Goal: Find specific page/section: Find specific page/section

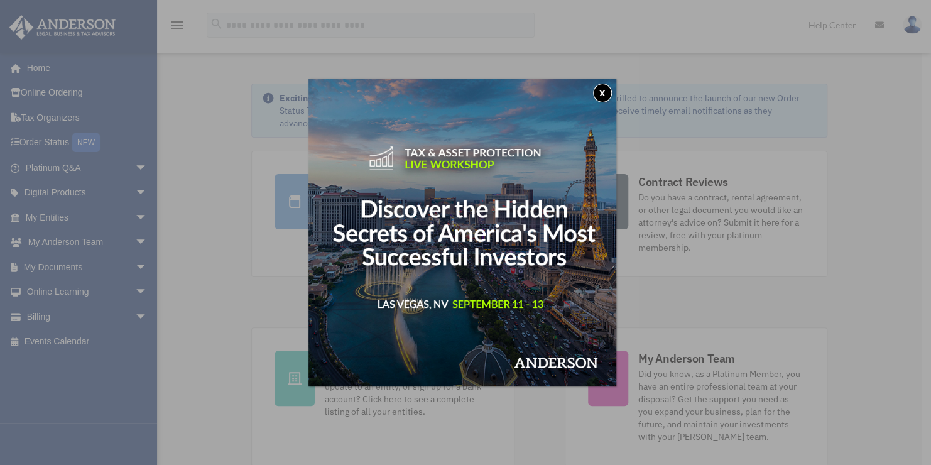
click at [72, 266] on div "x" at bounding box center [465, 232] width 931 height 465
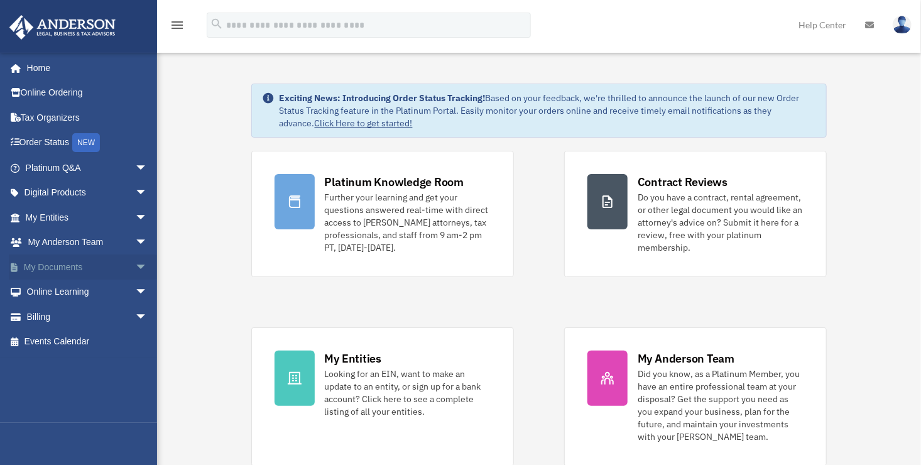
click at [71, 266] on link "My Documents arrow_drop_down" at bounding box center [88, 267] width 158 height 25
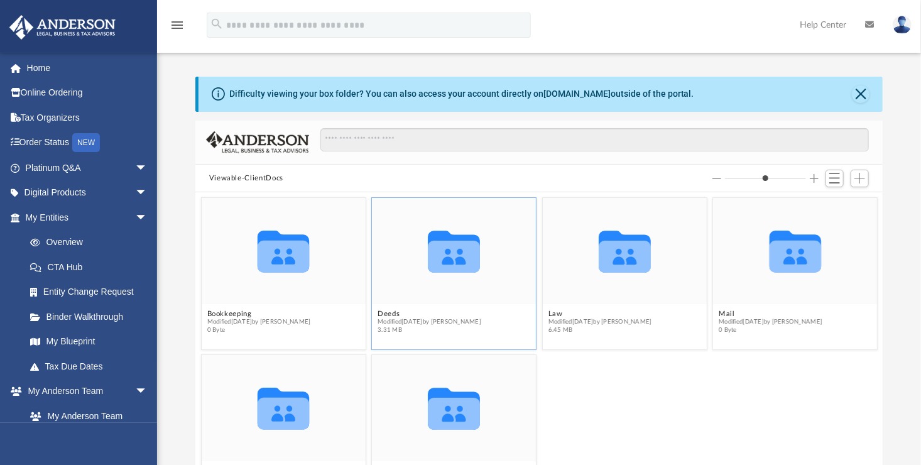
click at [451, 268] on icon "grid" at bounding box center [454, 257] width 52 height 32
click at [614, 266] on icon "grid" at bounding box center [625, 257] width 52 height 32
click at [54, 143] on link "Order Status NEW" at bounding box center [88, 143] width 158 height 26
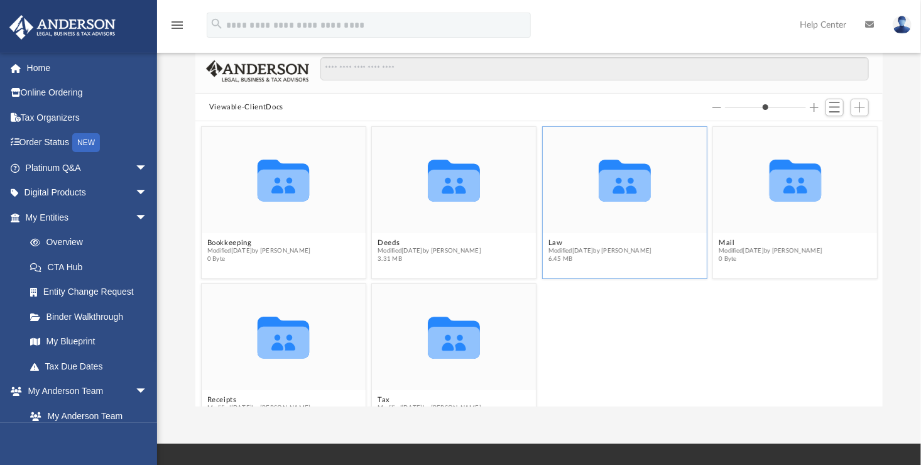
click at [618, 187] on icon "grid" at bounding box center [625, 186] width 52 height 32
click at [611, 180] on icon "grid" at bounding box center [625, 181] width 52 height 42
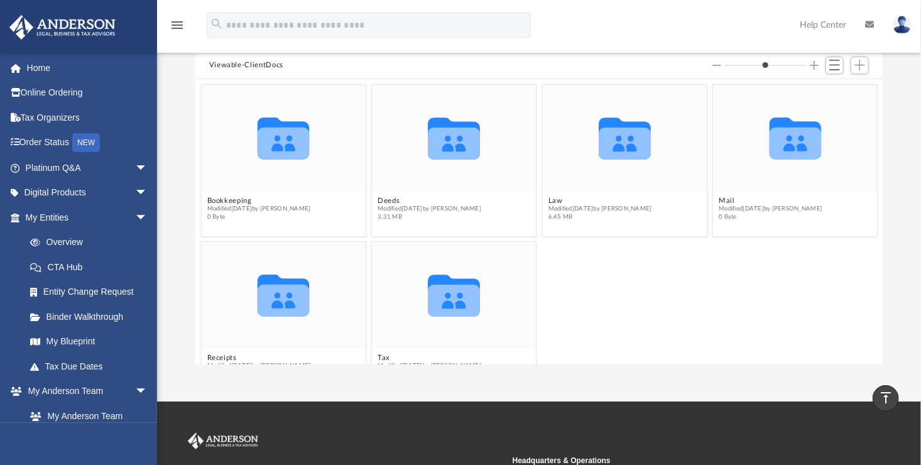
scroll to position [112, 0]
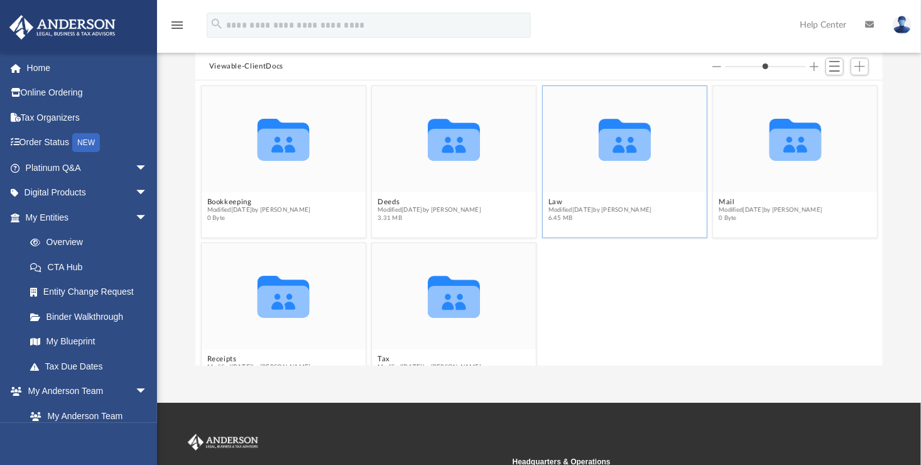
click at [664, 178] on div "Collaborated Folder" at bounding box center [625, 139] width 164 height 107
click at [606, 211] on span "Modified Tue Jul 29 2025 by Cole Knight-Ferguson" at bounding box center [600, 210] width 104 height 8
click at [135, 217] on span "arrow_drop_down" at bounding box center [147, 218] width 25 height 26
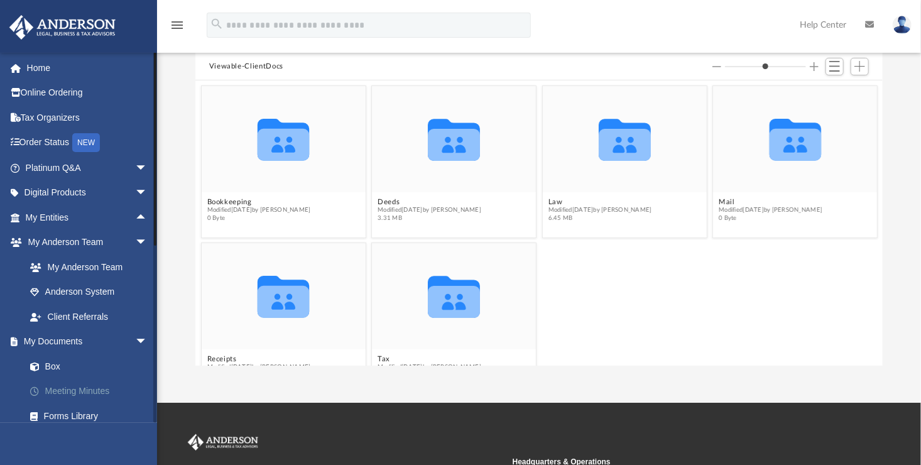
click at [88, 396] on link "Meeting Minutes" at bounding box center [92, 391] width 149 height 25
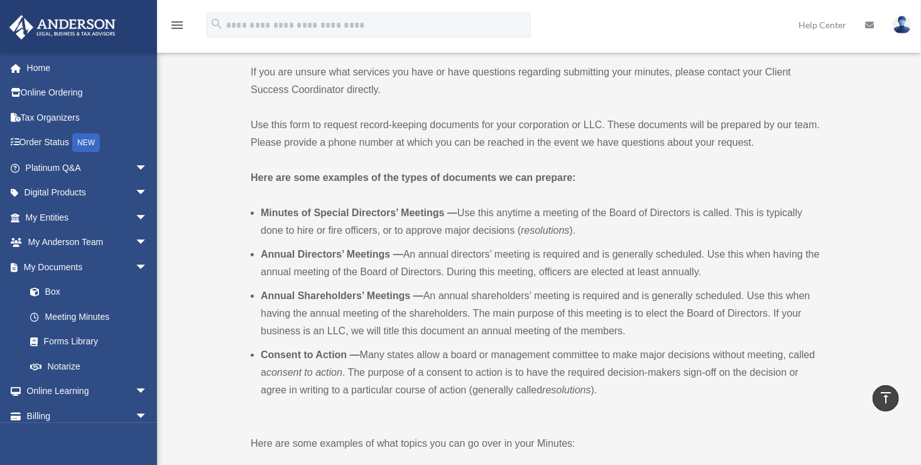
scroll to position [232, 0]
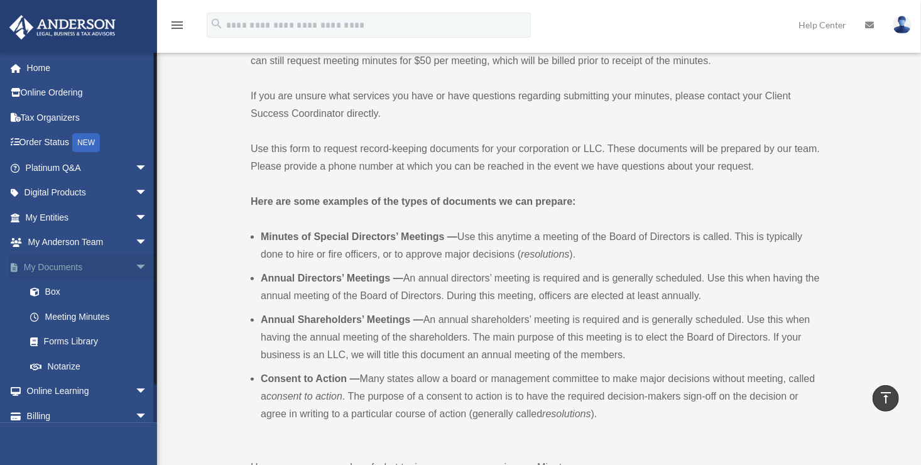
click at [42, 261] on link "My Documents arrow_drop_down" at bounding box center [88, 267] width 158 height 25
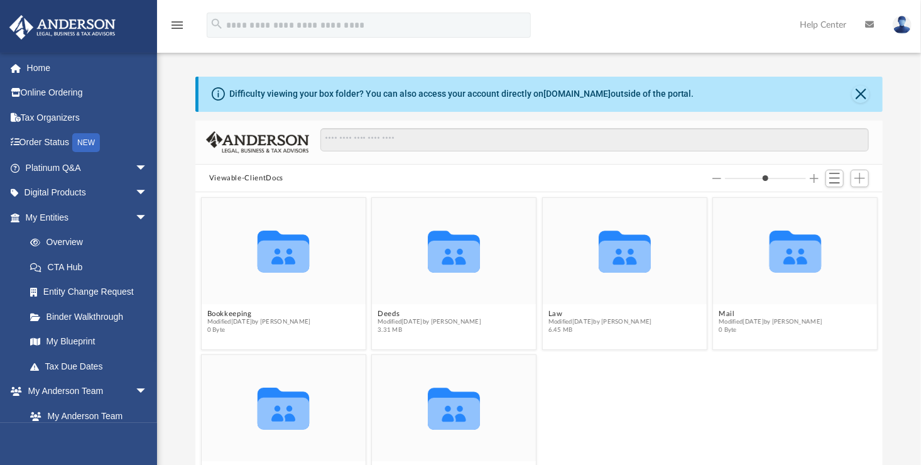
scroll to position [276, 679]
click at [621, 258] on icon "grid" at bounding box center [625, 252] width 52 height 42
drag, startPoint x: 621, startPoint y: 258, endPoint x: 642, endPoint y: 324, distance: 69.2
click at [642, 324] on span "Modified Tue Jul 29 2025 by Cole Knight-Ferguson" at bounding box center [600, 322] width 104 height 8
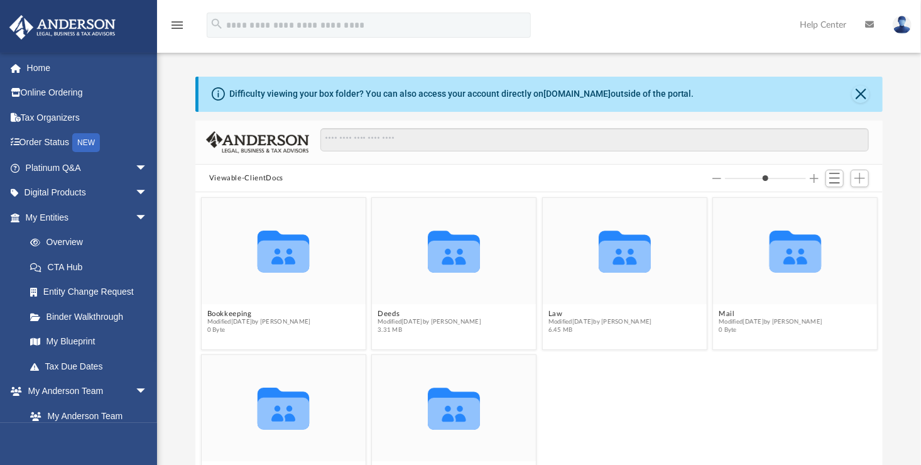
drag, startPoint x: 642, startPoint y: 324, endPoint x: 663, endPoint y: 397, distance: 75.4
click at [663, 397] on div "Collaborated Folder Receipts Modified Tue Dec 17 2024 by Charles Rogler 0 Byte …" at bounding box center [539, 430] width 682 height 158
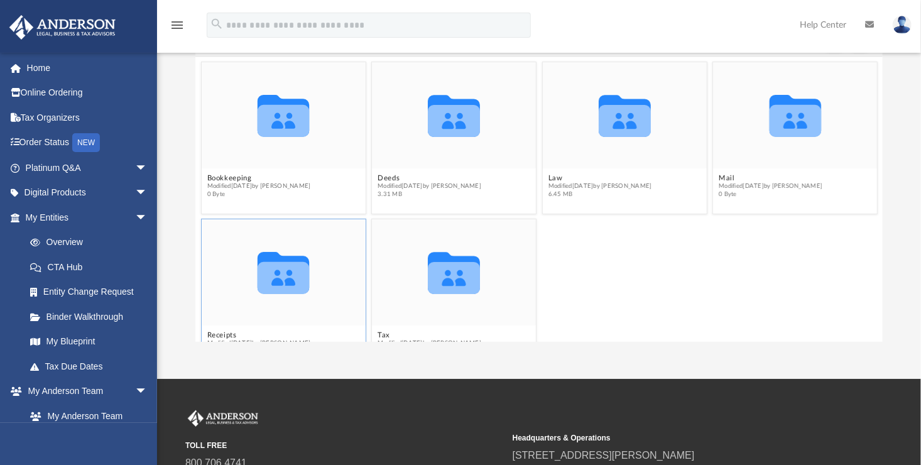
click at [280, 285] on icon "grid" at bounding box center [284, 274] width 52 height 42
click at [221, 332] on div "Collaborated Folder Bookkeeping Modified Tue Dec 17 2024 by Charles Rogler 0 By…" at bounding box center [539, 199] width 688 height 285
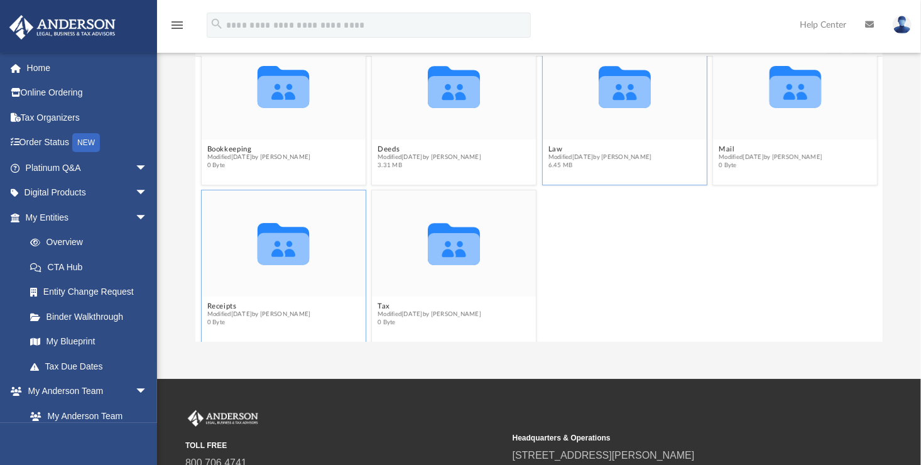
click at [615, 96] on icon "grid" at bounding box center [625, 88] width 52 height 42
click at [674, 265] on div "Collaborated Folder Receipts Modified Tue Dec 17 2024 by Charles Rogler 0 Byte …" at bounding box center [539, 266] width 682 height 158
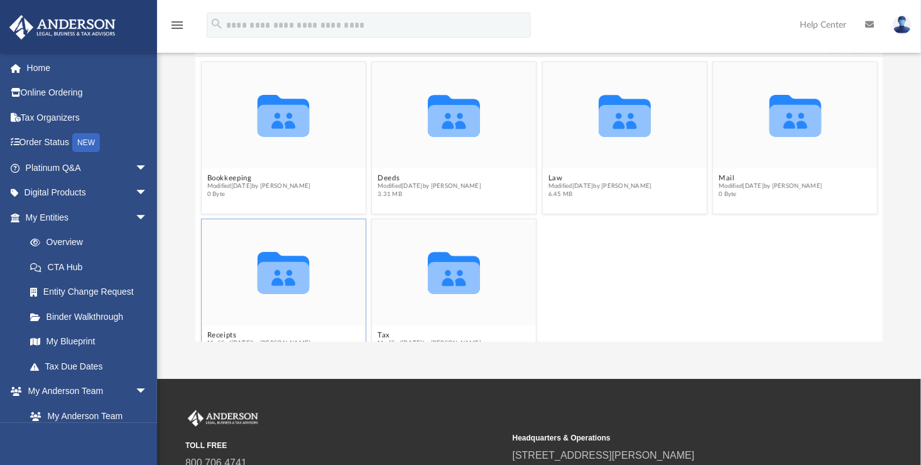
scroll to position [0, 0]
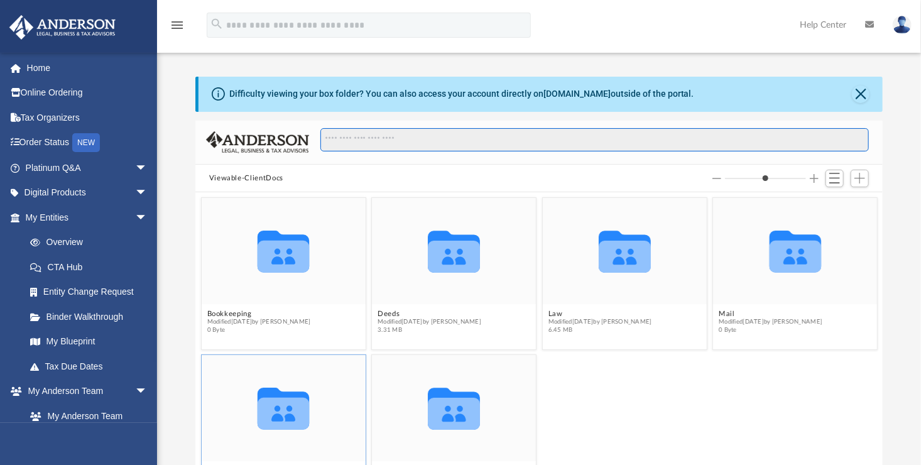
click at [348, 147] on input "Search files and folders" at bounding box center [594, 140] width 549 height 24
type input "********"
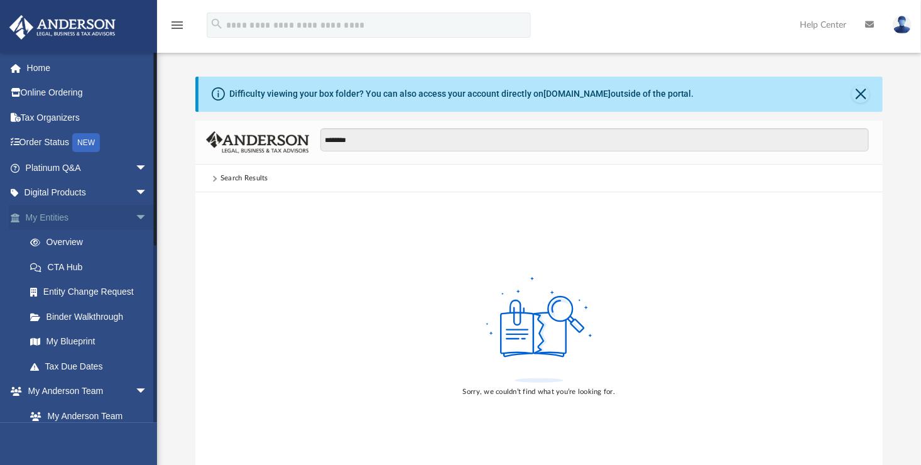
click at [135, 214] on span "arrow_drop_down" at bounding box center [147, 218] width 25 height 26
click at [135, 214] on span "arrow_drop_up" at bounding box center [147, 218] width 25 height 26
click at [63, 243] on link "Overview" at bounding box center [92, 242] width 149 height 25
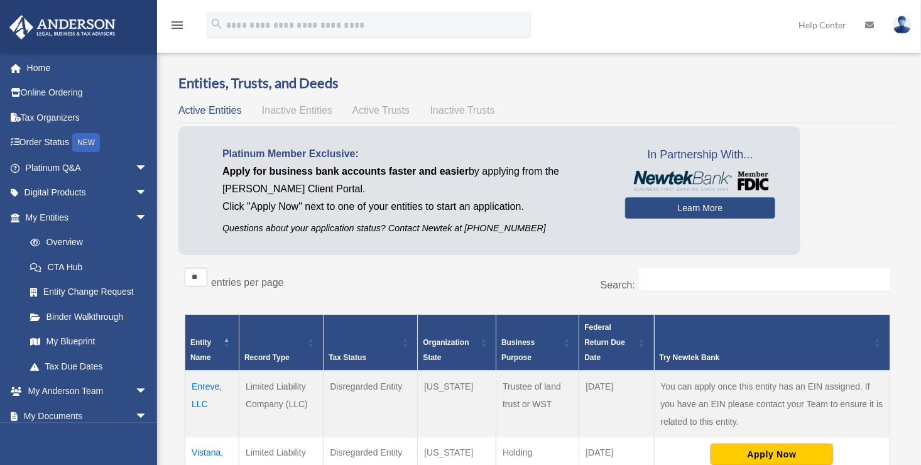
click at [378, 107] on span "Active Trusts" at bounding box center [382, 110] width 58 height 11
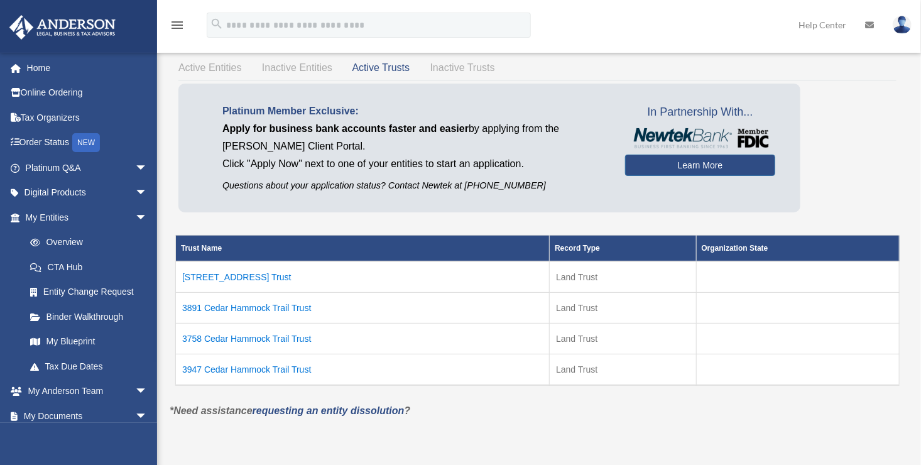
scroll to position [44, 0]
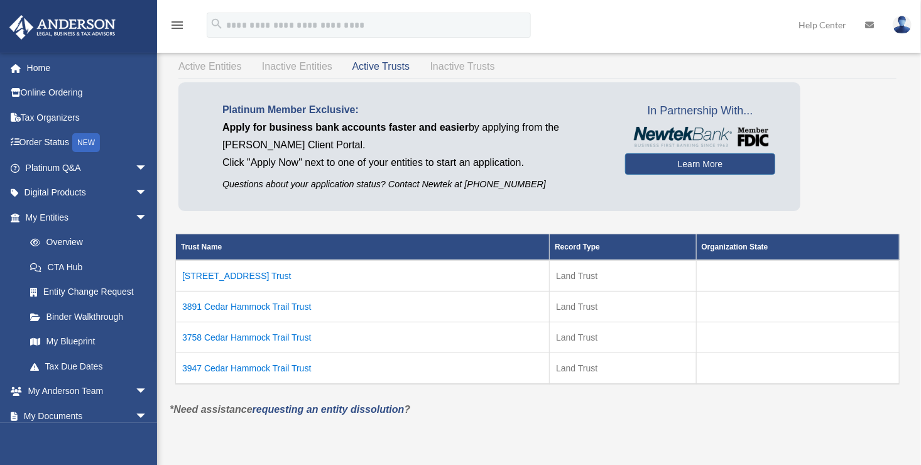
click at [257, 370] on td "3947 Cedar Hammock Trail Trust" at bounding box center [363, 368] width 374 height 31
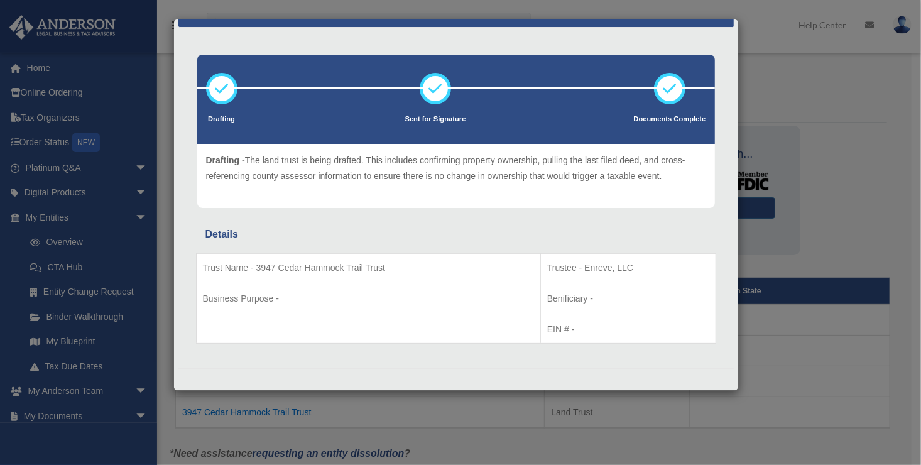
scroll to position [0, 0]
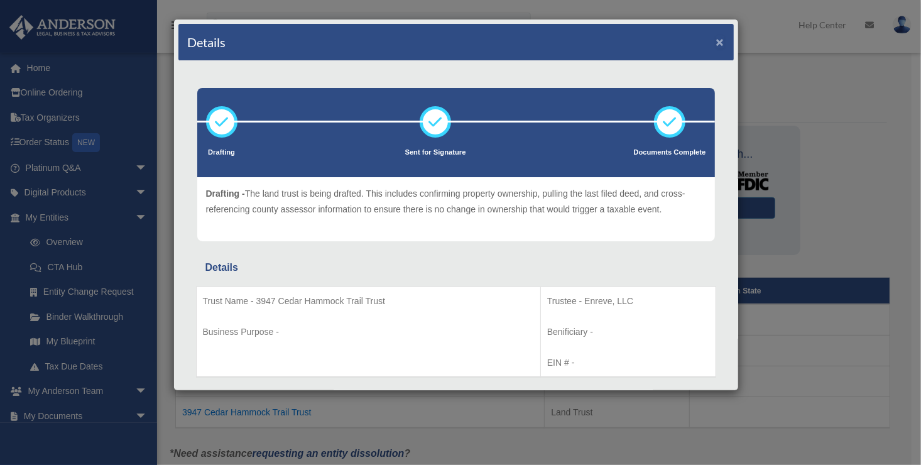
click at [716, 45] on button "×" at bounding box center [720, 41] width 8 height 13
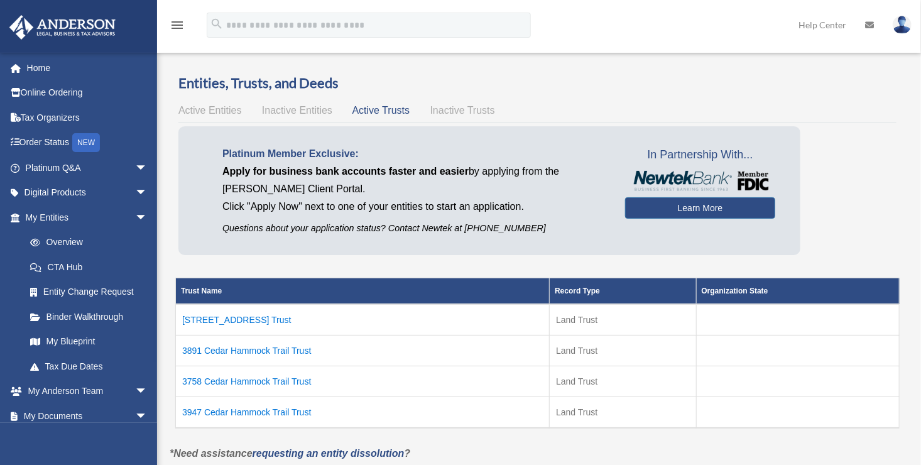
click at [441, 116] on div "Active Entities Inactive Entities Active Trusts Inactive Trusts" at bounding box center [537, 111] width 718 height 18
click at [298, 113] on span "Inactive Entities" at bounding box center [297, 110] width 70 height 11
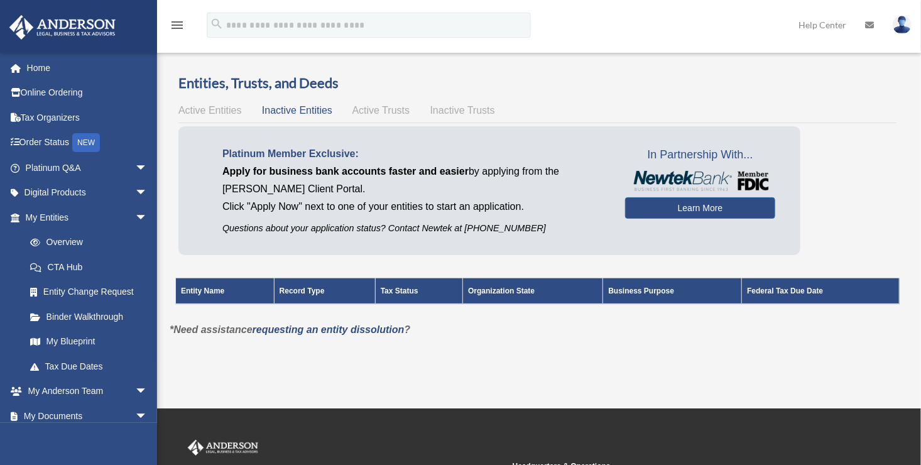
click at [204, 113] on span "Active Entities" at bounding box center [209, 110] width 63 height 11
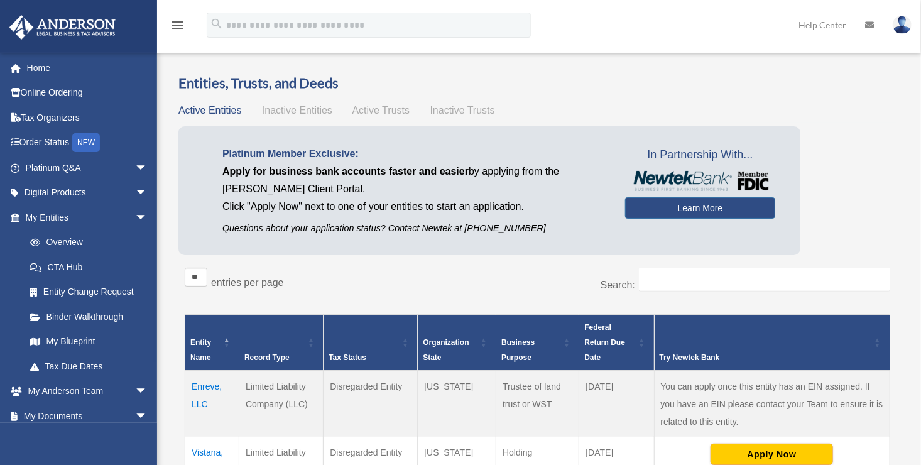
click at [377, 114] on span "Active Trusts" at bounding box center [382, 110] width 58 height 11
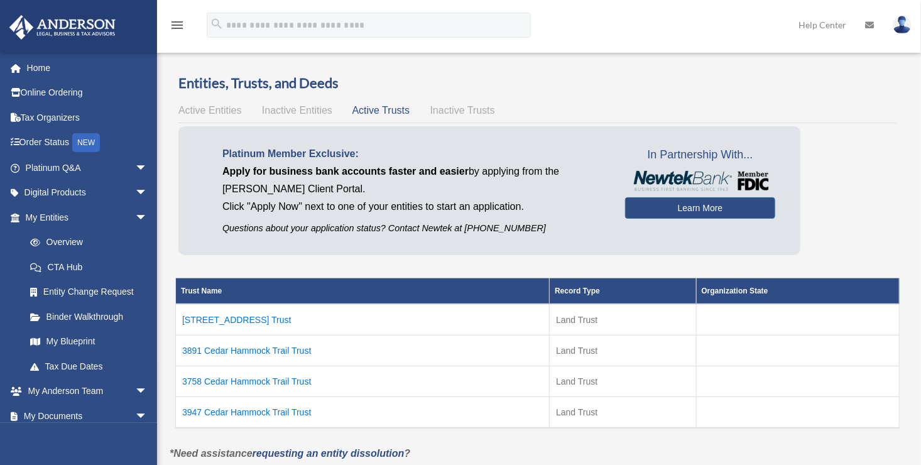
click at [250, 349] on td "3891 Cedar Hammock Trail Trust" at bounding box center [363, 351] width 374 height 31
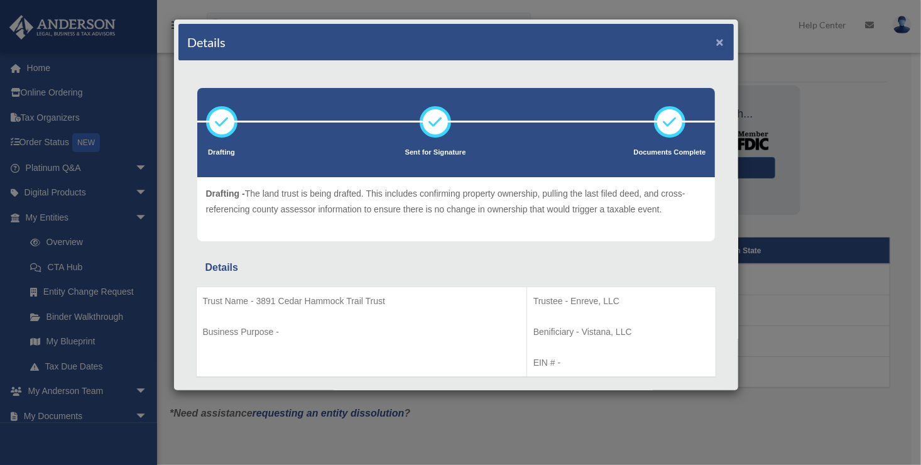
click at [716, 45] on button "×" at bounding box center [720, 41] width 8 height 13
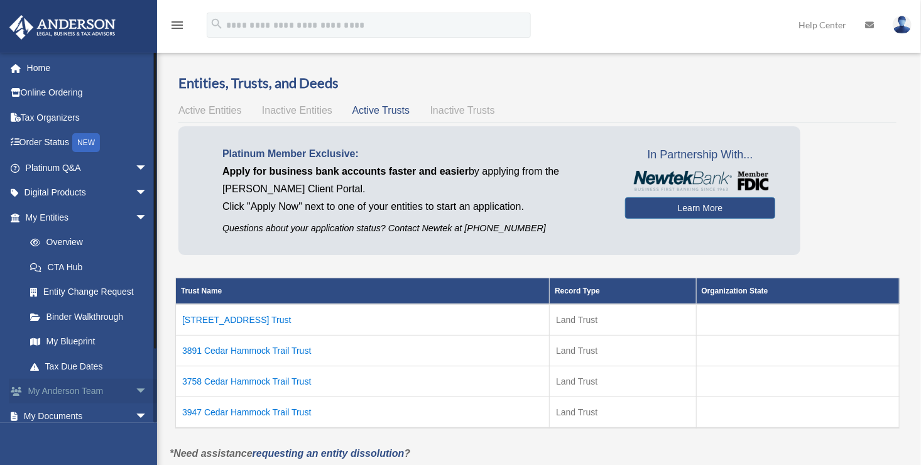
click at [136, 395] on span "arrow_drop_down" at bounding box center [147, 392] width 25 height 26
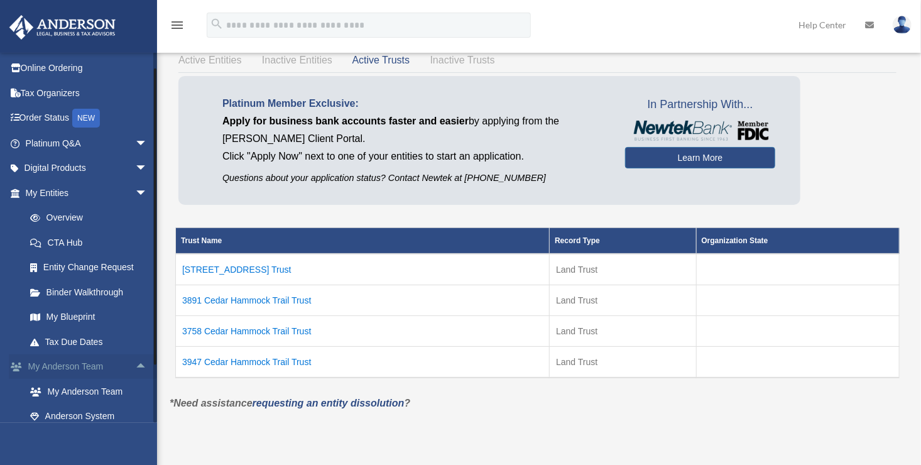
scroll to position [35, 0]
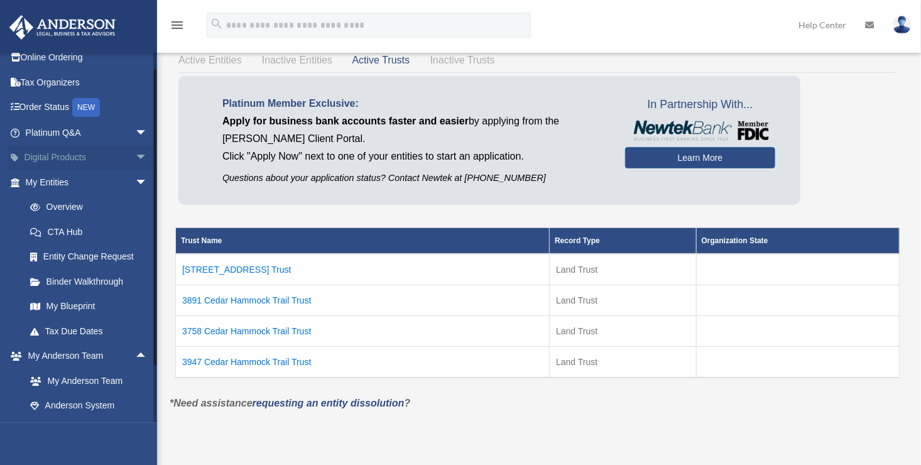
click at [135, 158] on span "arrow_drop_down" at bounding box center [147, 158] width 25 height 26
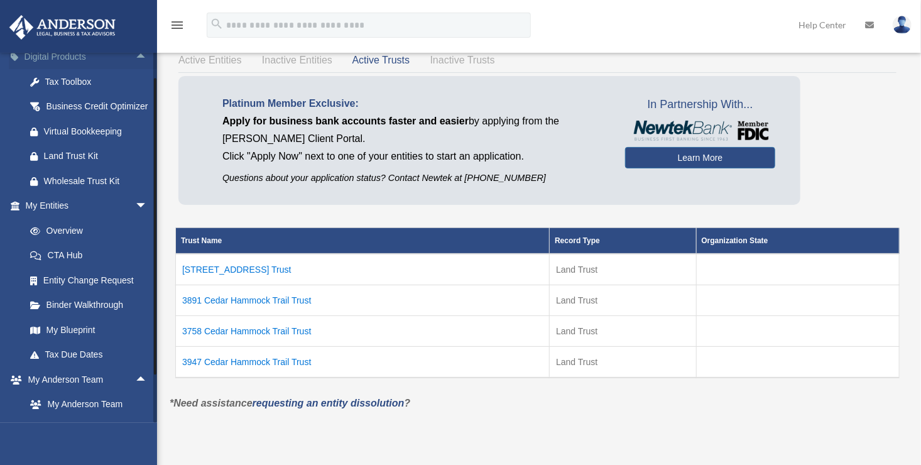
scroll to position [141, 0]
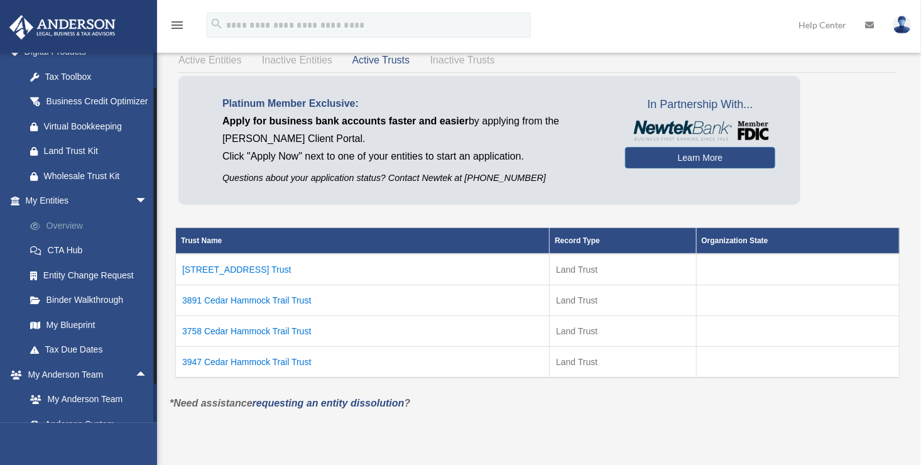
click at [60, 238] on link "Overview" at bounding box center [92, 225] width 149 height 25
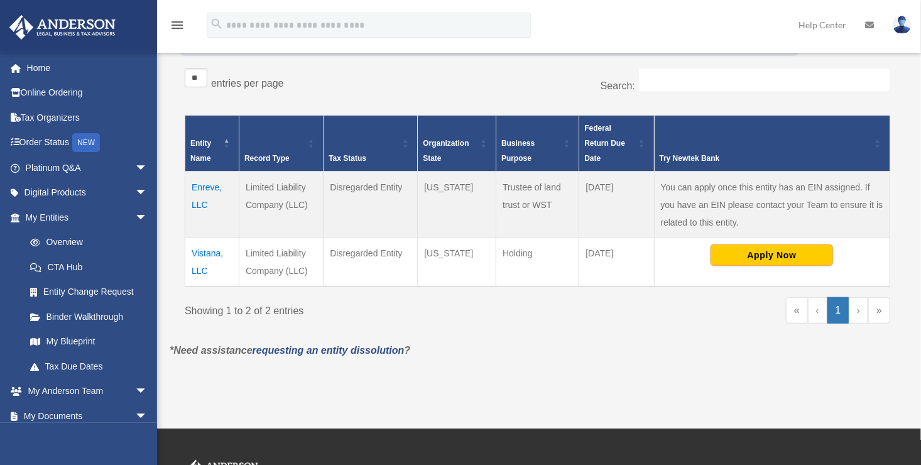
scroll to position [200, 0]
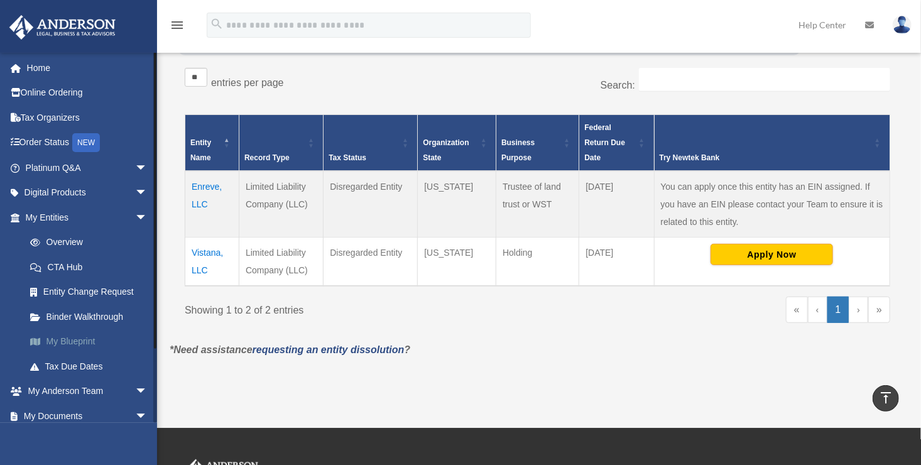
click at [70, 342] on link "My Blueprint" at bounding box center [92, 341] width 149 height 25
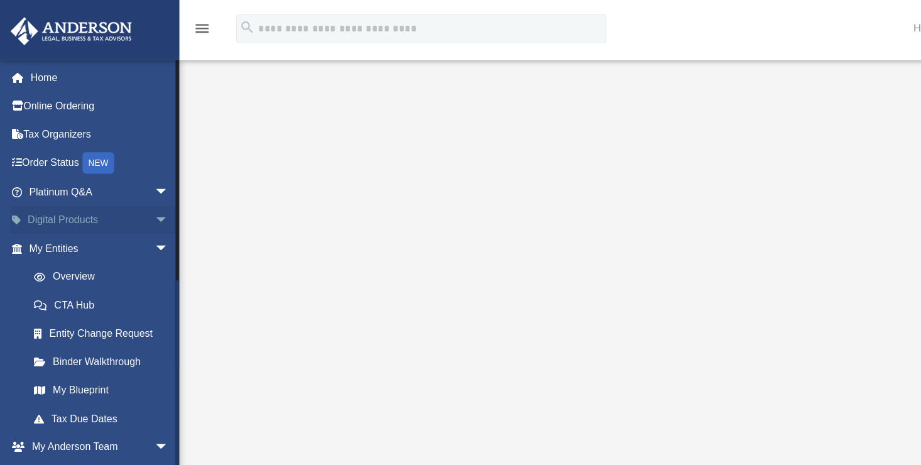
click at [135, 192] on span "arrow_drop_down" at bounding box center [147, 193] width 25 height 26
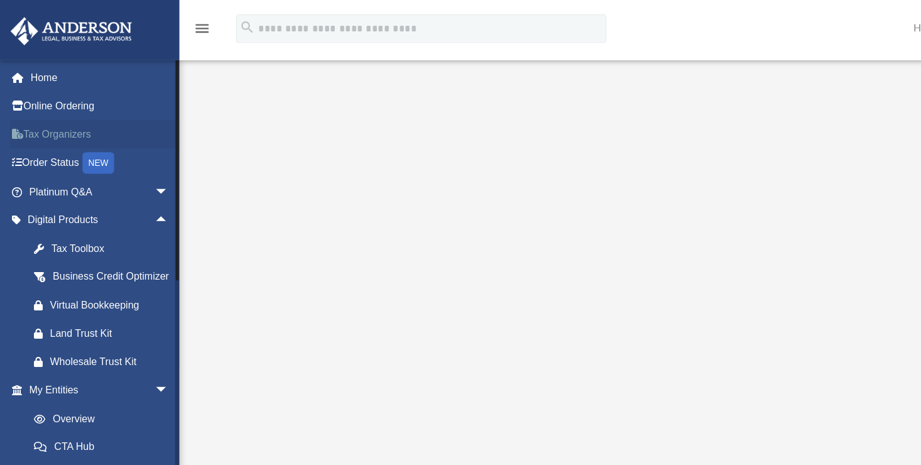
click at [53, 121] on link "Tax Organizers" at bounding box center [88, 117] width 158 height 25
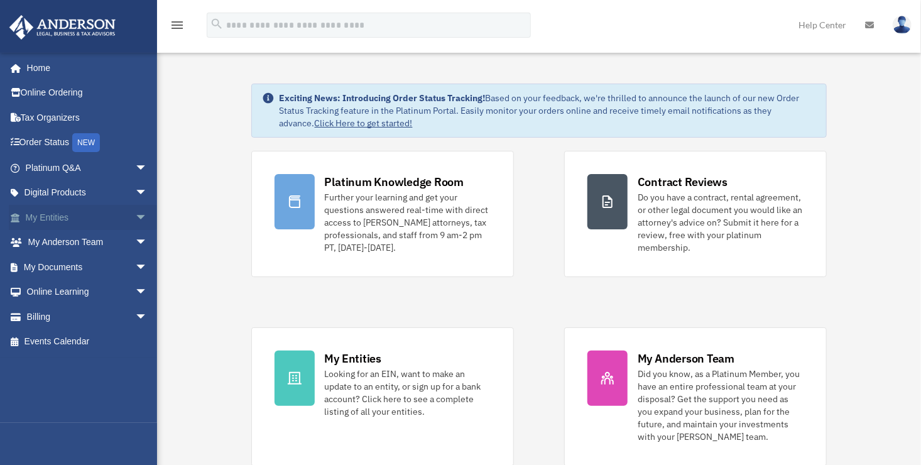
click at [135, 216] on span "arrow_drop_down" at bounding box center [147, 218] width 25 height 26
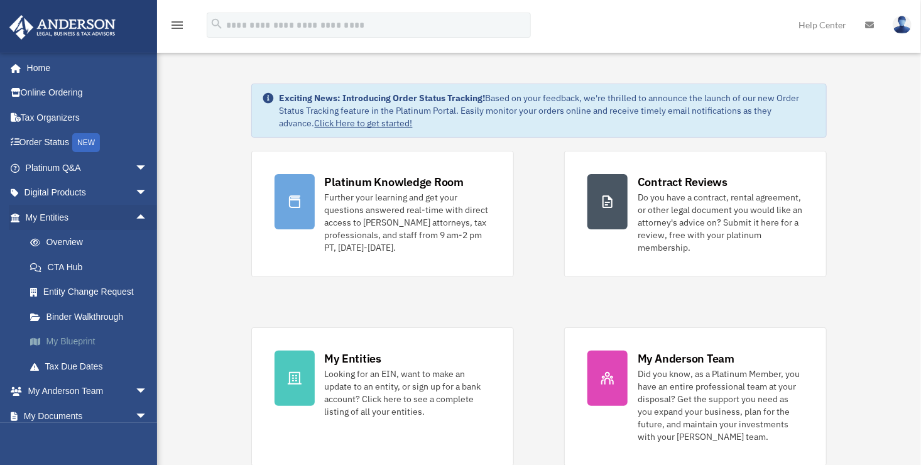
click at [72, 341] on link "My Blueprint" at bounding box center [92, 341] width 149 height 25
